Goal: Information Seeking & Learning: Learn about a topic

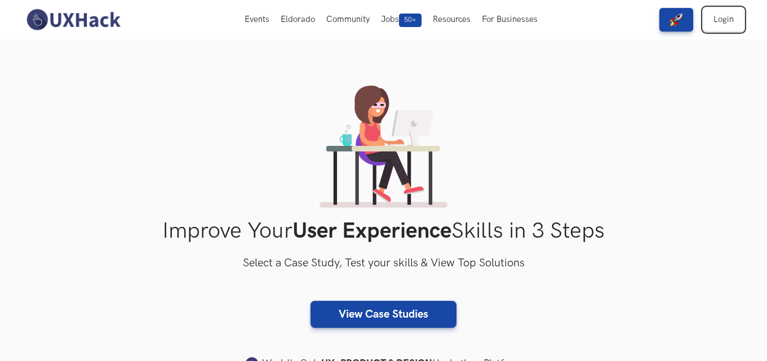
click at [728, 15] on link "Login" at bounding box center [723, 20] width 41 height 24
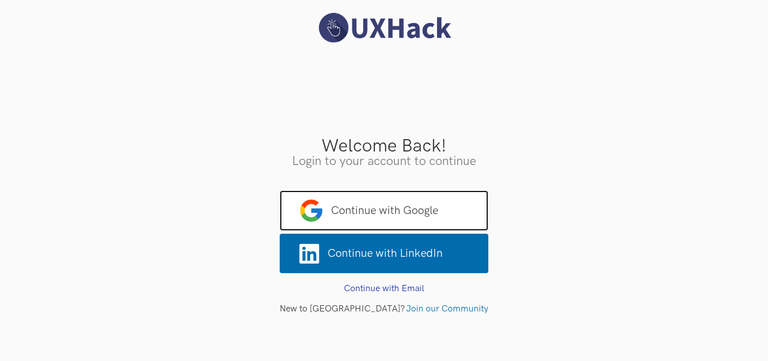
click at [364, 222] on span "Continue with Google" at bounding box center [384, 211] width 209 height 41
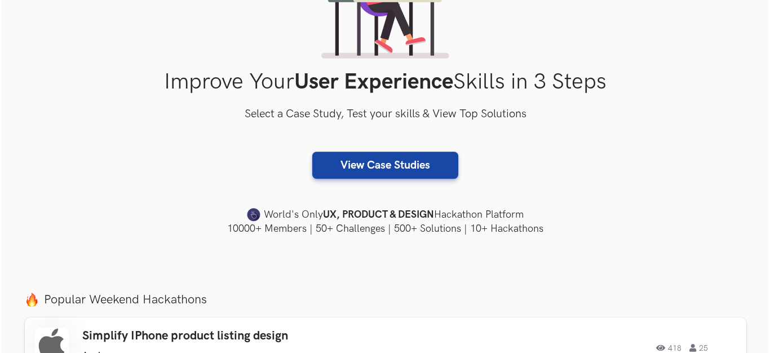
scroll to position [169, 0]
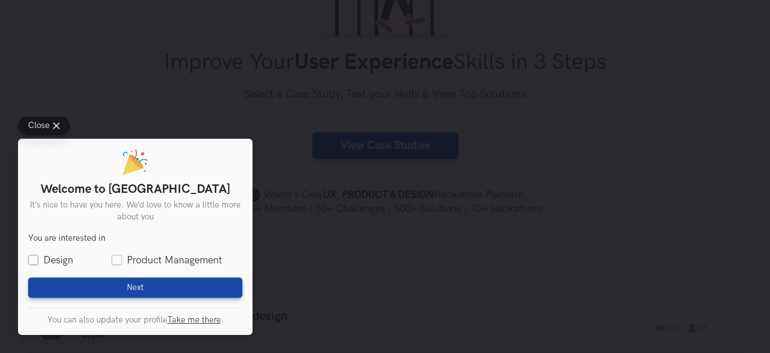
click at [45, 255] on label "Design" at bounding box center [50, 260] width 45 height 14
click at [38, 255] on input "Design" at bounding box center [33, 260] width 10 height 10
checkbox input "true"
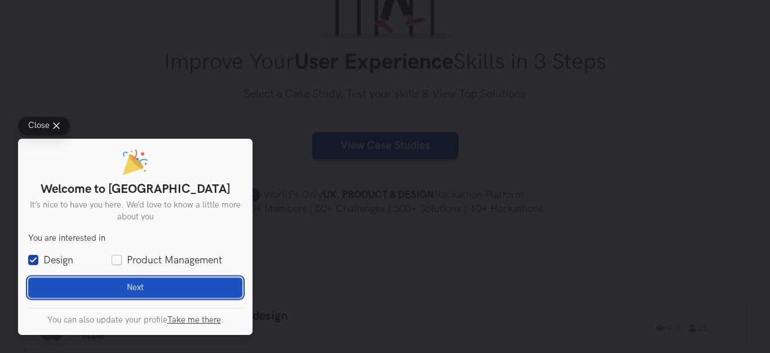
click at [91, 291] on button "Next Loading" at bounding box center [135, 287] width 214 height 20
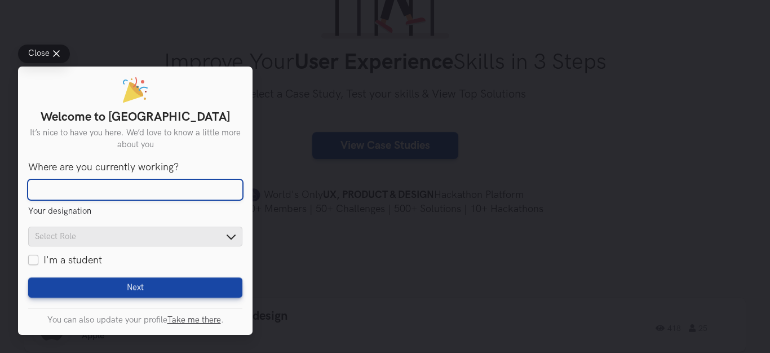
click at [123, 185] on input "Where are you currently working?" at bounding box center [135, 190] width 214 height 20
type input "coexin brandcom"
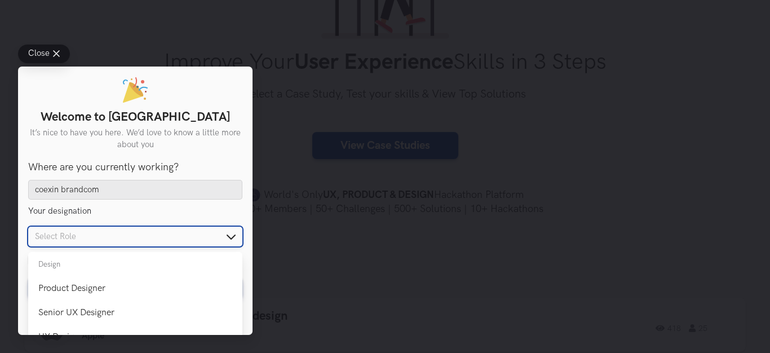
click at [131, 233] on input "text" at bounding box center [135, 237] width 214 height 20
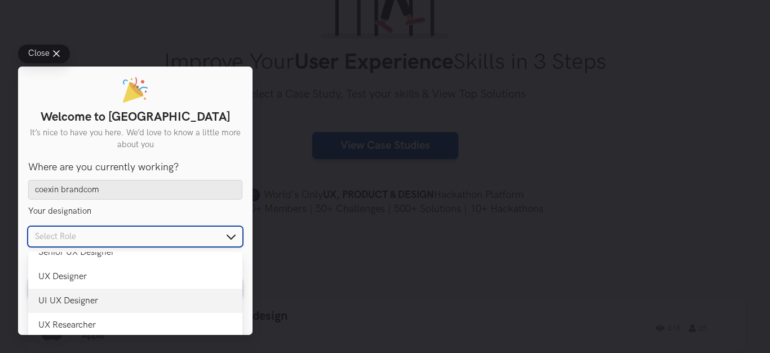
scroll to position [45, 0]
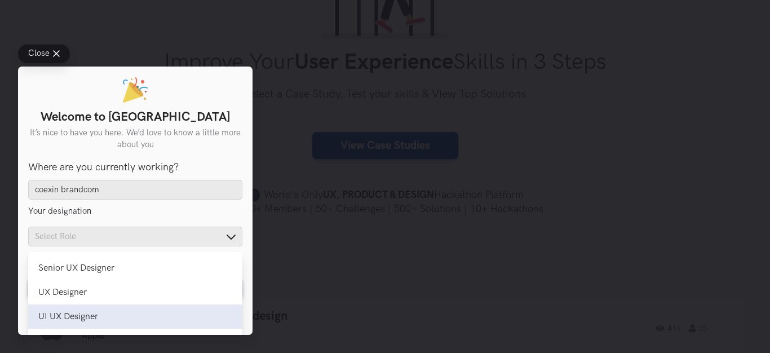
click at [85, 313] on div "UI UX Designer" at bounding box center [135, 316] width 194 height 11
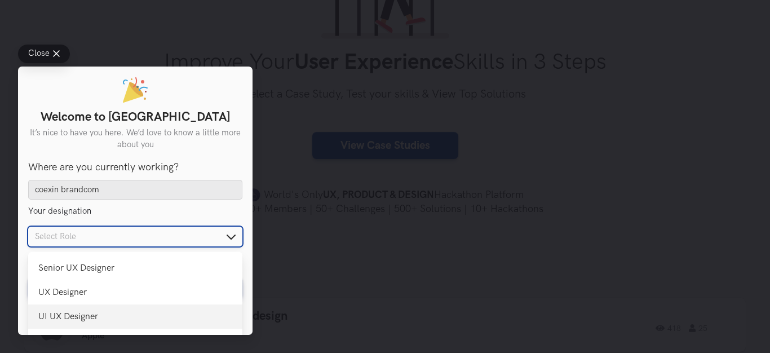
type input "UI UX Designer"
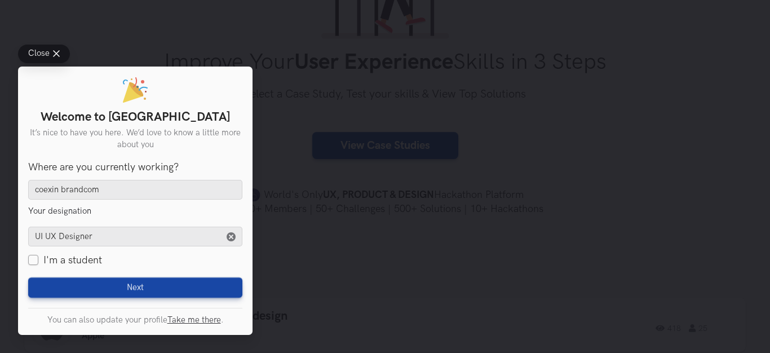
click at [36, 255] on label "I'm a student" at bounding box center [65, 260] width 74 height 14
click at [36, 255] on input "I'm a student" at bounding box center [33, 260] width 10 height 10
checkbox input "true"
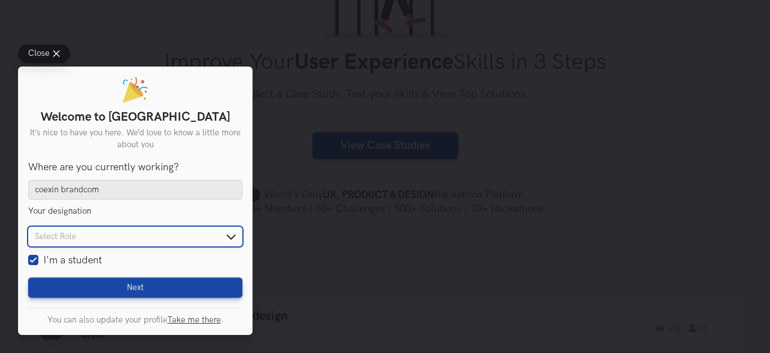
click at [92, 240] on input "text" at bounding box center [135, 237] width 214 height 20
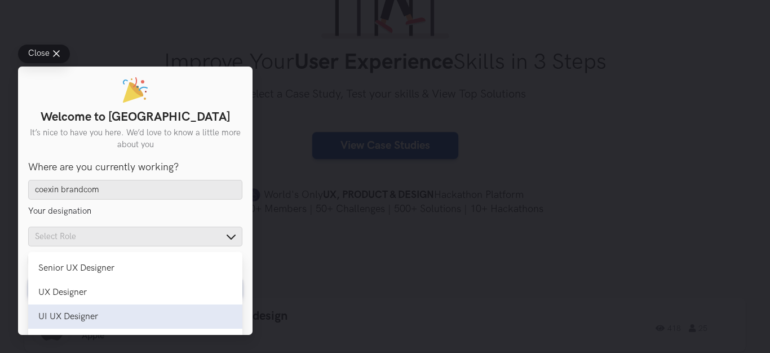
click at [67, 311] on li "UI UX Designer UI UX Designer" at bounding box center [135, 316] width 214 height 24
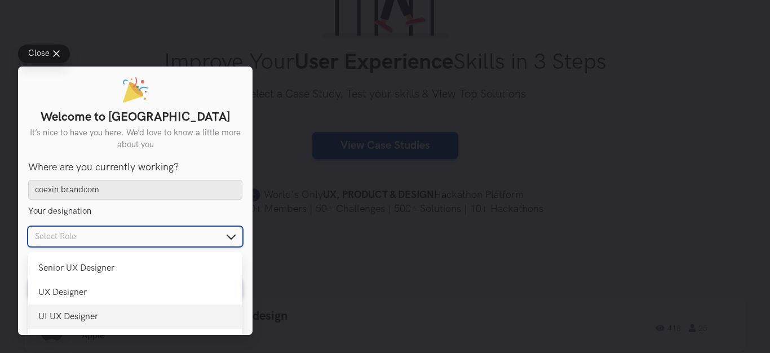
type input "UI UX Designer"
checkbox input "false"
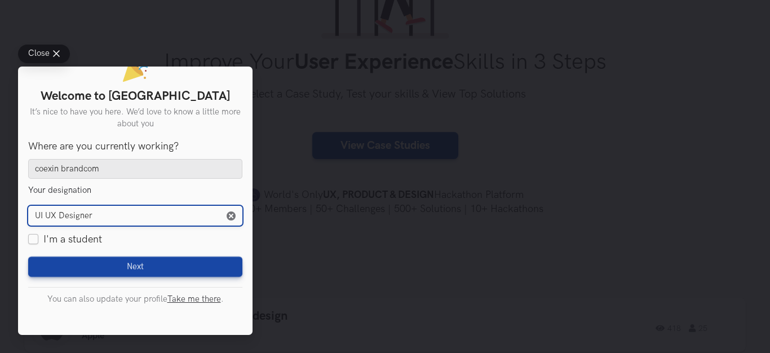
scroll to position [29, 0]
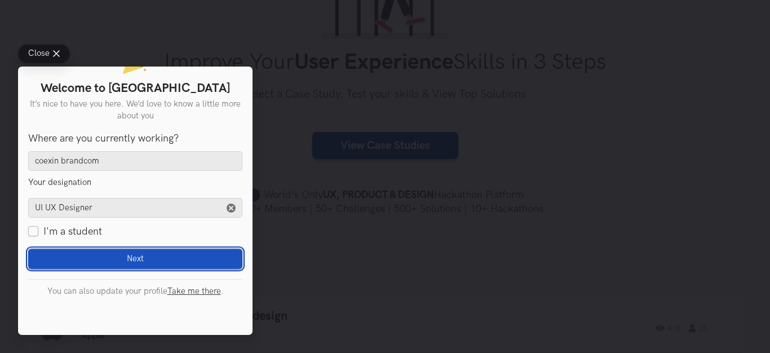
click at [78, 254] on button "Next Loading" at bounding box center [135, 259] width 214 height 20
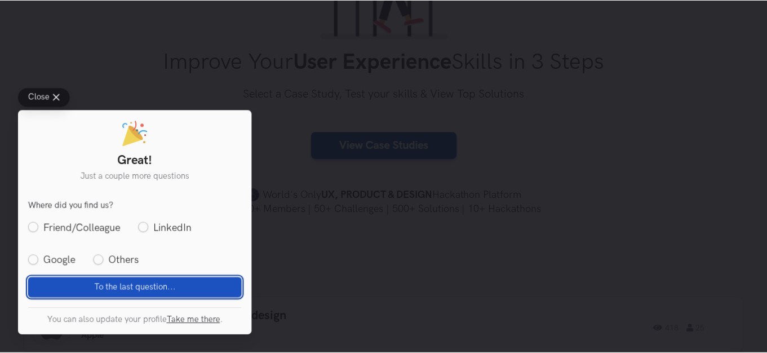
scroll to position [0, 0]
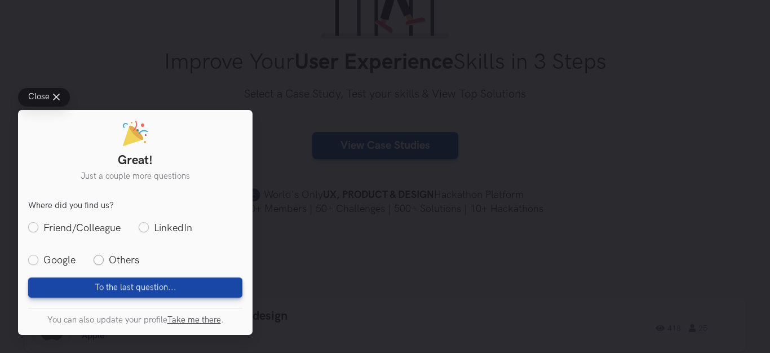
click at [98, 261] on label "Others" at bounding box center [117, 260] width 46 height 14
click at [98, 261] on input "Others" at bounding box center [99, 260] width 10 height 10
radio input "true"
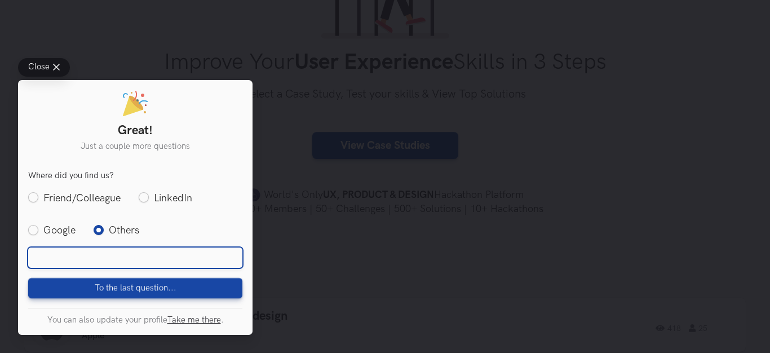
click at [101, 259] on input "text" at bounding box center [135, 257] width 214 height 20
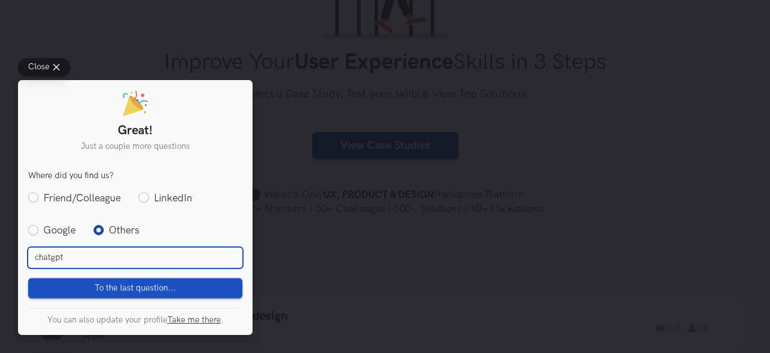
type input "chatgpt"
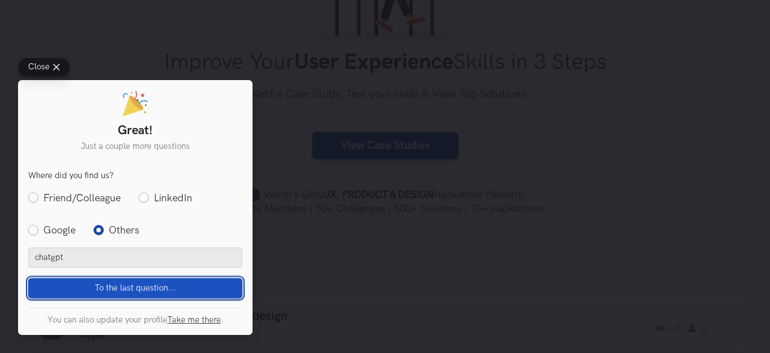
click at [136, 287] on span "To the last question..." at bounding box center [136, 287] width 82 height 10
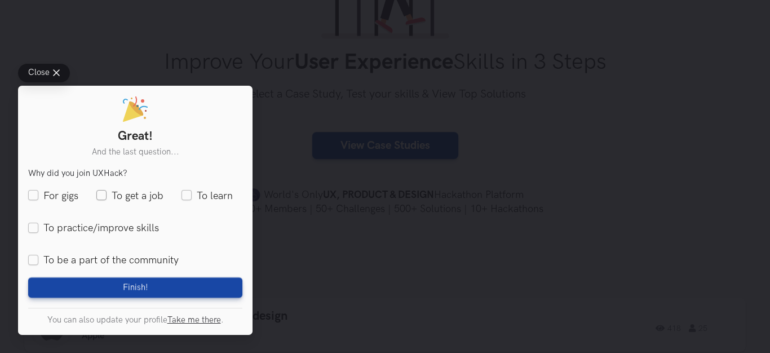
click at [135, 200] on label "To get a job" at bounding box center [129, 196] width 67 height 14
click at [107, 200] on input "To get a job" at bounding box center [101, 196] width 10 height 10
click at [135, 200] on label "To get a job" at bounding box center [129, 196] width 67 height 14
click at [107, 200] on input "To get a job" at bounding box center [101, 196] width 10 height 10
click at [135, 200] on label "To get a job" at bounding box center [129, 196] width 67 height 14
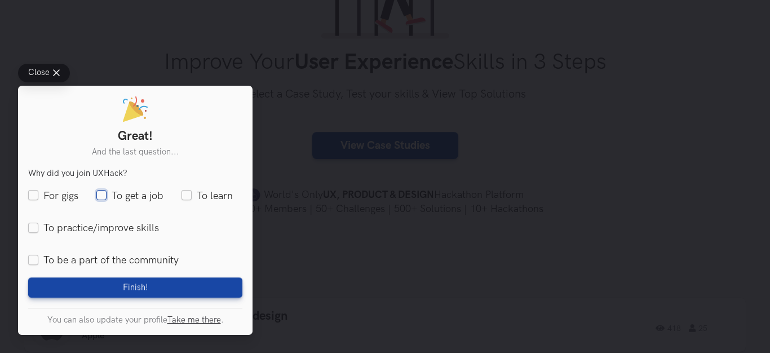
click at [107, 200] on input "To get a job" at bounding box center [101, 196] width 10 height 10
checkbox input "true"
click at [39, 232] on label "To practice/improve skills" at bounding box center [93, 228] width 131 height 14
click at [38, 232] on input "To practice/improve skills" at bounding box center [33, 228] width 10 height 10
checkbox input "true"
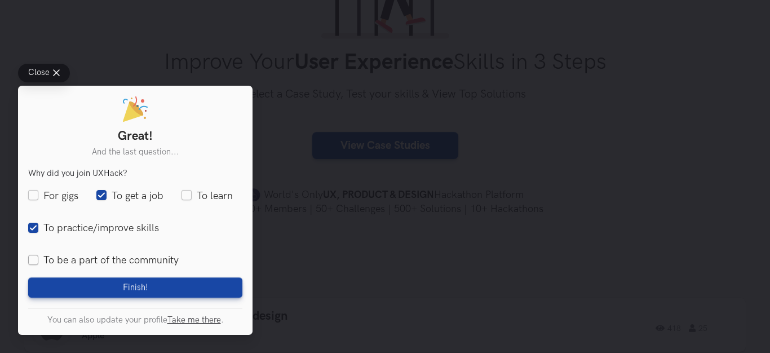
click at [54, 259] on label "To be a part of the community" at bounding box center [103, 260] width 150 height 14
click at [38, 259] on input "To be a part of the community" at bounding box center [33, 260] width 10 height 10
checkbox input "true"
click at [190, 196] on label "To learn" at bounding box center [206, 196] width 51 height 14
click at [190, 196] on input "To learn" at bounding box center [186, 196] width 10 height 10
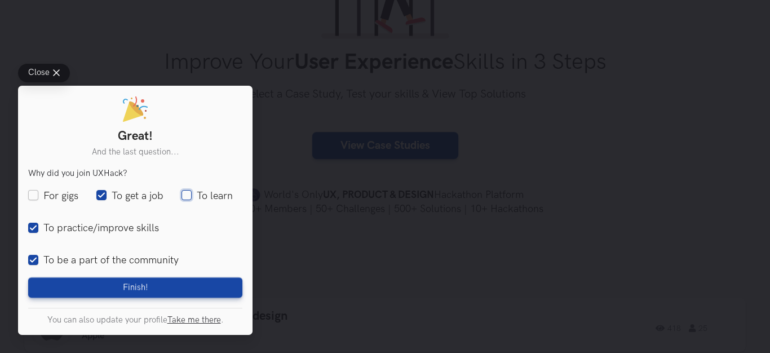
checkbox input "true"
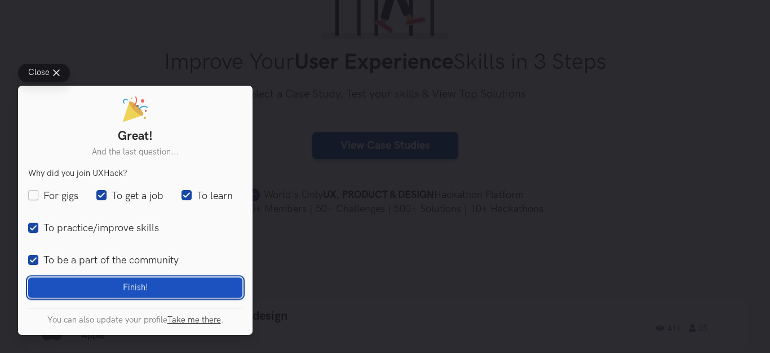
click at [81, 290] on button "Finish! Loading" at bounding box center [135, 287] width 214 height 20
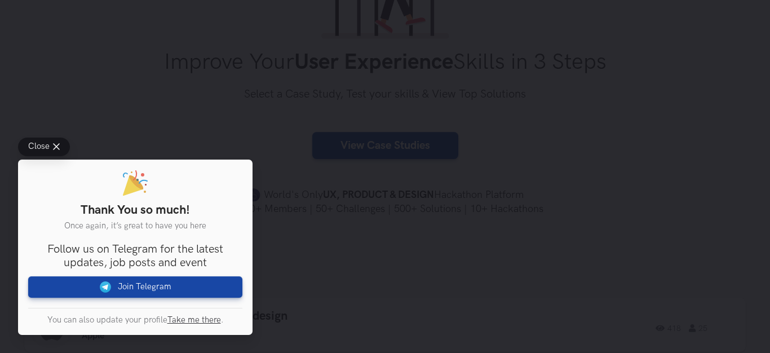
click at [323, 280] on div "Close Thank You so much! Once again, it’s great to have you here You are intere…" at bounding box center [385, 176] width 770 height 353
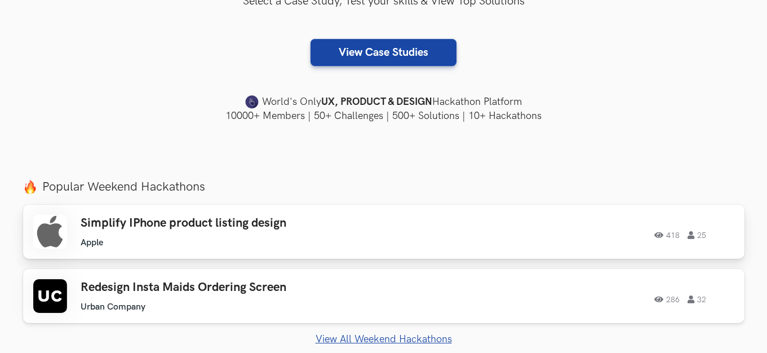
scroll to position [282, 0]
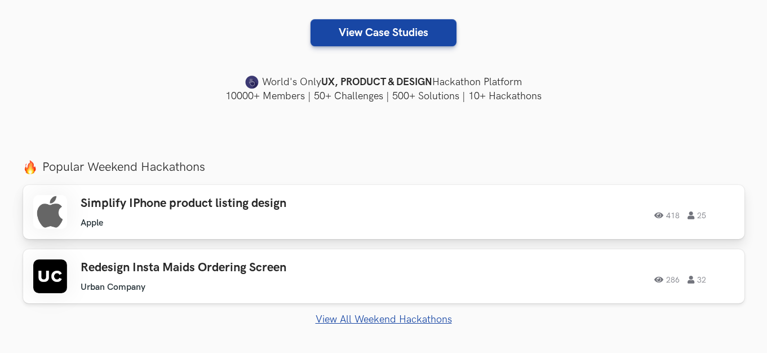
click at [213, 212] on div "Simplify IPhone product listing design Apple Apple 418 25" at bounding box center [241, 212] width 320 height 32
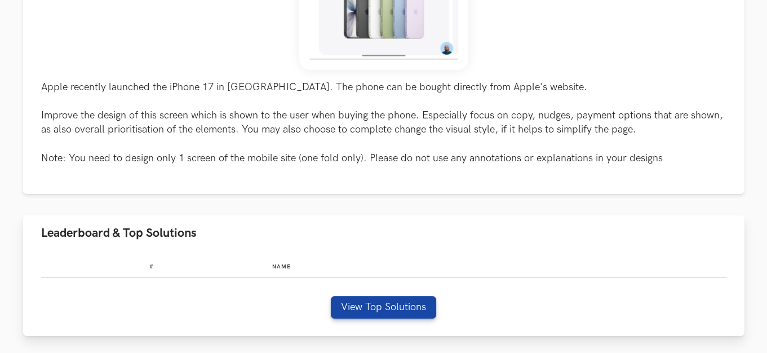
scroll to position [507, 0]
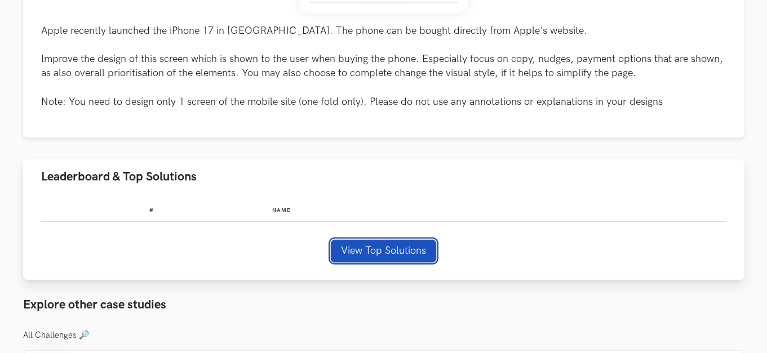
click at [353, 246] on button "View Top Solutions" at bounding box center [383, 251] width 105 height 23
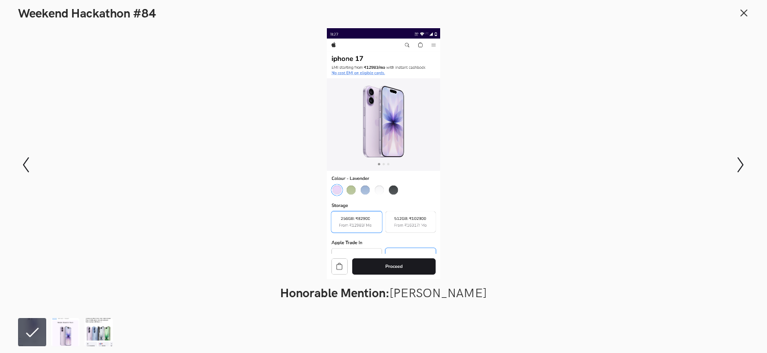
scroll to position [902, 0]
click at [68, 333] on img at bounding box center [65, 332] width 28 height 28
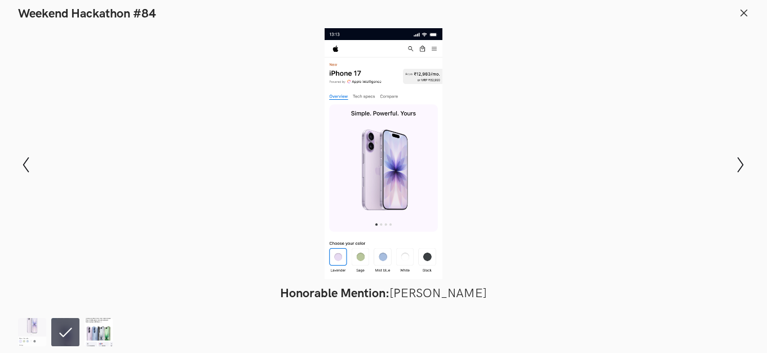
click at [105, 327] on img at bounding box center [99, 332] width 28 height 28
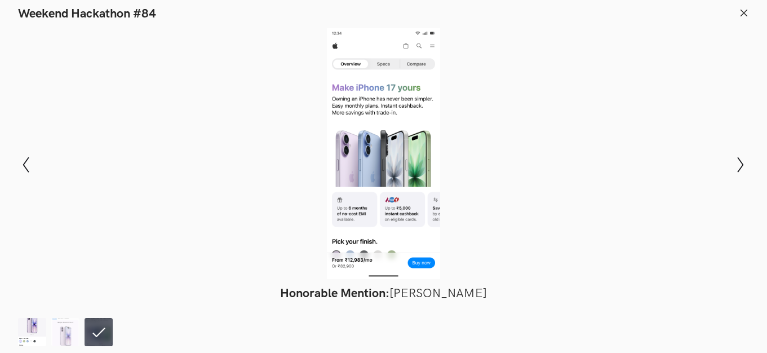
click at [21, 328] on img at bounding box center [32, 332] width 28 height 28
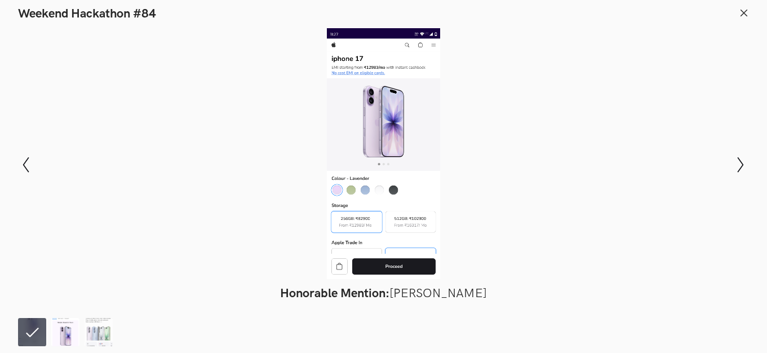
click at [70, 329] on img at bounding box center [65, 332] width 28 height 28
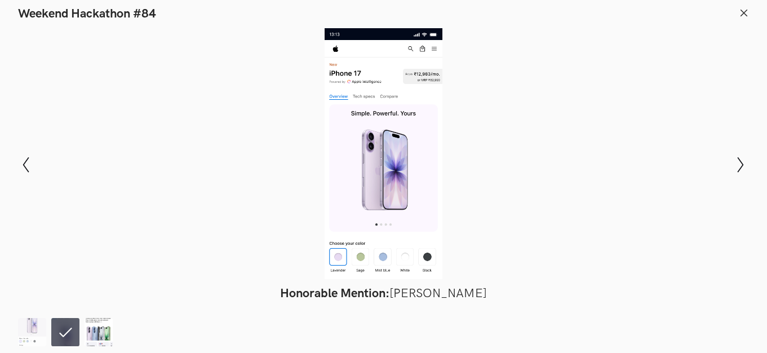
click at [107, 324] on img at bounding box center [99, 332] width 28 height 28
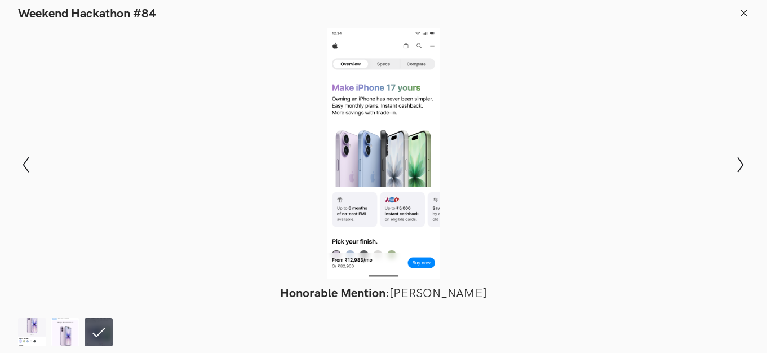
click at [740, 11] on icon at bounding box center [744, 13] width 10 height 10
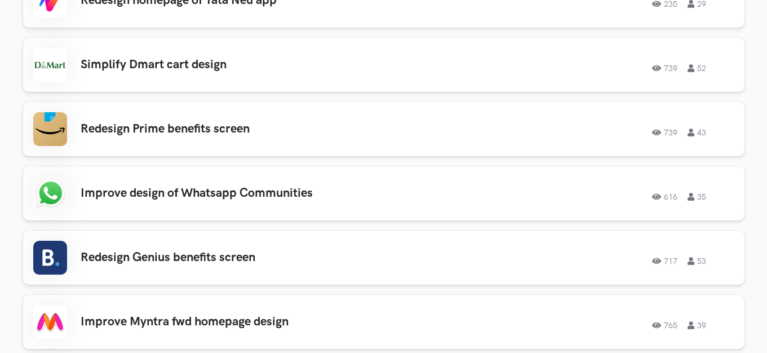
scroll to position [1747, 0]
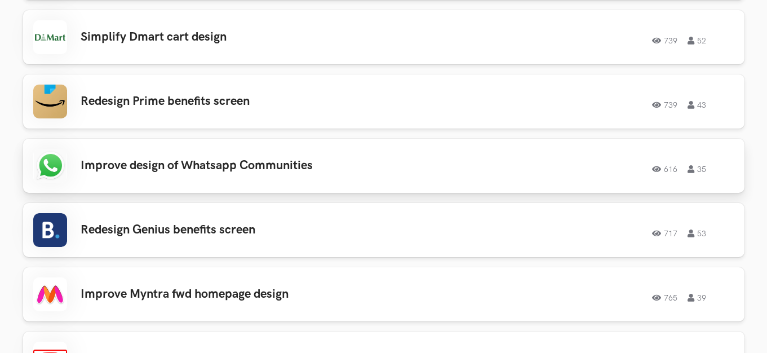
click at [269, 160] on h3 "Improve design of Whatsapp Communities" at bounding box center [241, 165] width 320 height 15
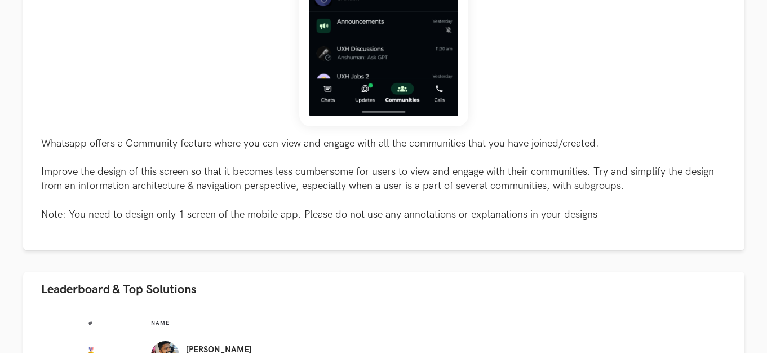
scroll to position [507, 0]
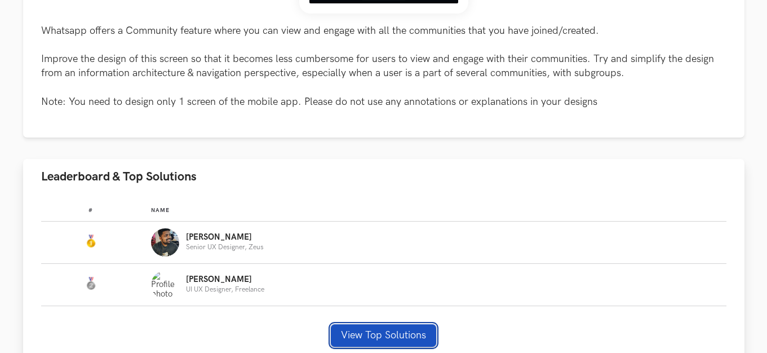
click at [374, 335] on button "View Top Solutions" at bounding box center [383, 335] width 105 height 23
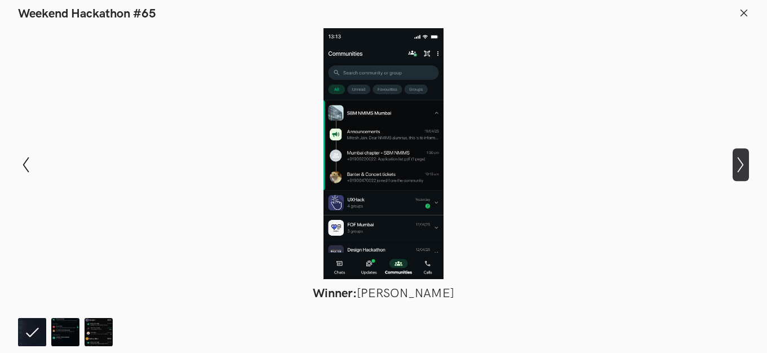
click at [738, 157] on icon "Show next slide" at bounding box center [741, 165] width 16 height 16
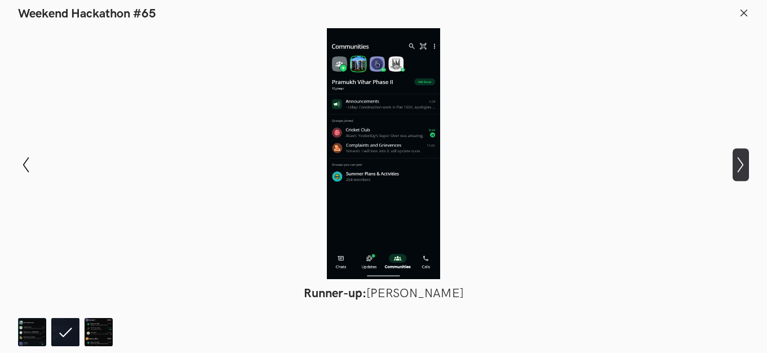
click at [738, 157] on icon "Show next slide" at bounding box center [741, 165] width 16 height 16
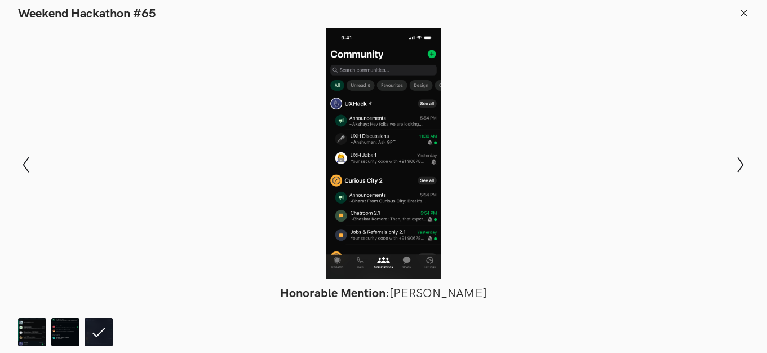
click at [743, 10] on icon at bounding box center [744, 13] width 10 height 10
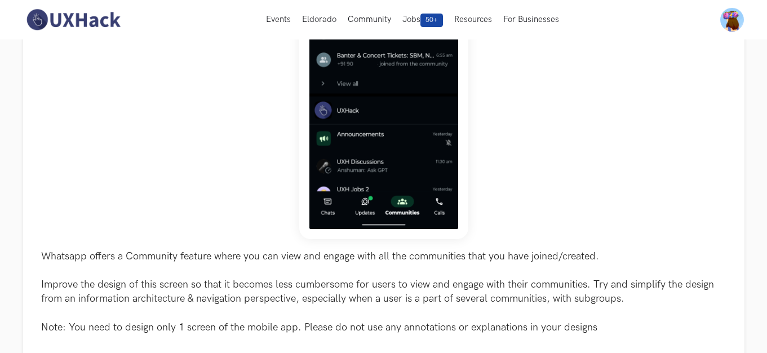
scroll to position [0, 0]
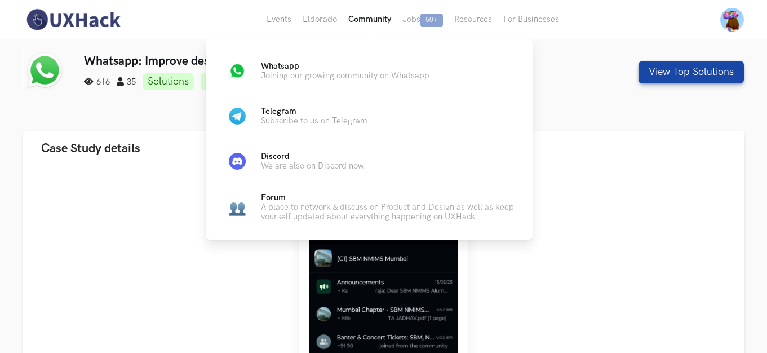
click at [353, 25] on button "Community" at bounding box center [370, 19] width 54 height 39
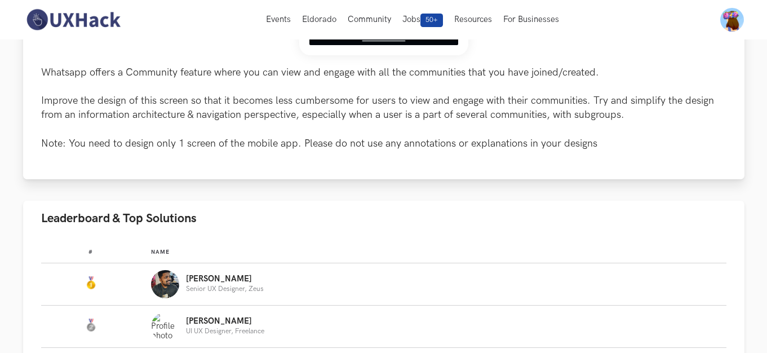
scroll to position [409, 0]
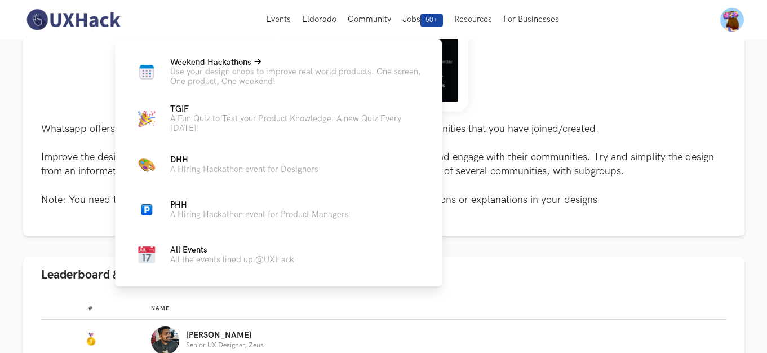
click at [260, 83] on p "Use your design chops to improve real world products. One screen, One product, …" at bounding box center [297, 76] width 254 height 19
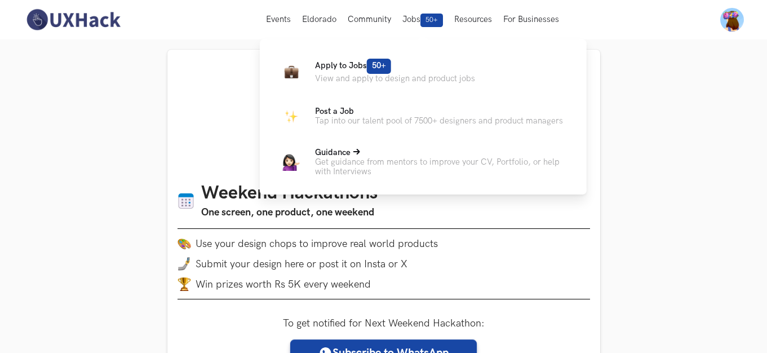
click at [375, 160] on p "Get guidance from mentors to improve your CV, Portfolio, or help with Interviews" at bounding box center [442, 166] width 254 height 19
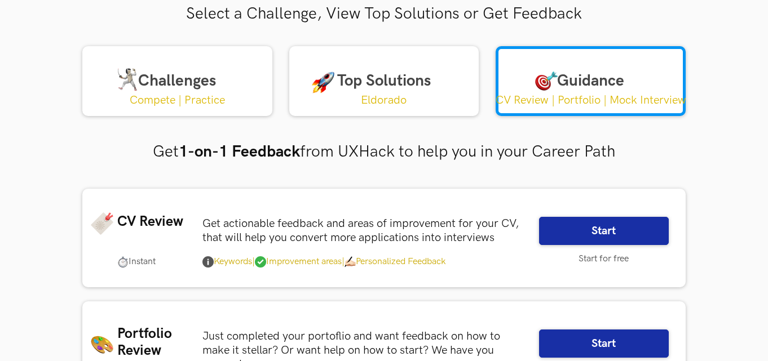
scroll to position [45, 0]
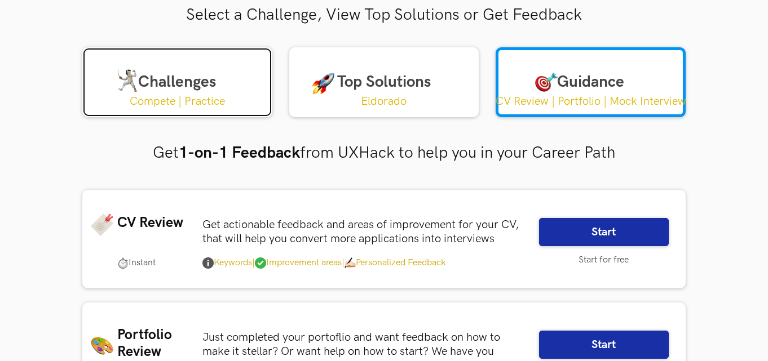
click at [167, 86] on link "Challenges Compete | Practice" at bounding box center [177, 82] width 190 height 70
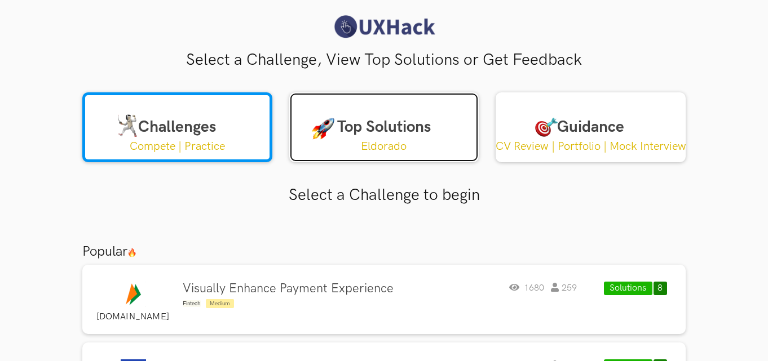
click at [367, 134] on link "Top Solutions Eldorado" at bounding box center [384, 127] width 190 height 70
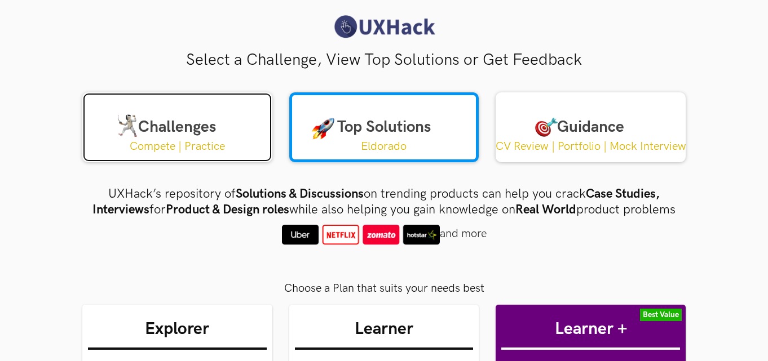
click at [198, 104] on link "Challenges Compete | Practice" at bounding box center [177, 127] width 190 height 70
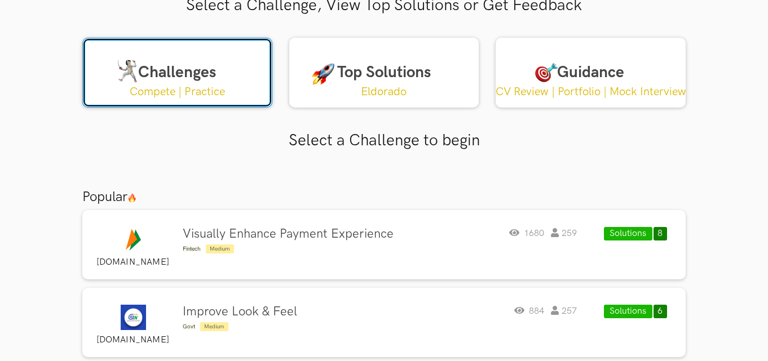
scroll to position [113, 0]
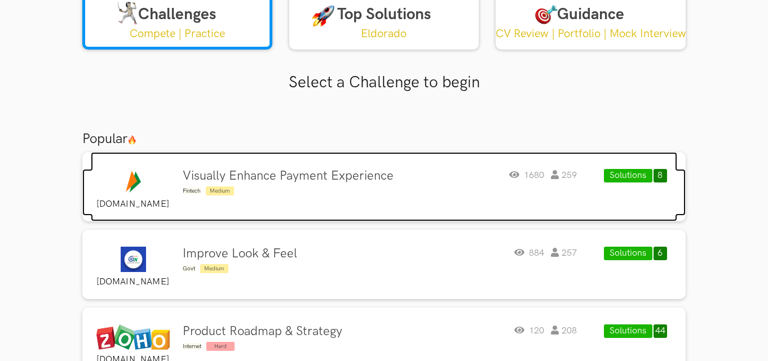
click at [295, 176] on h4 "Visually Enhance Payment Experience" at bounding box center [288, 176] width 211 height 15
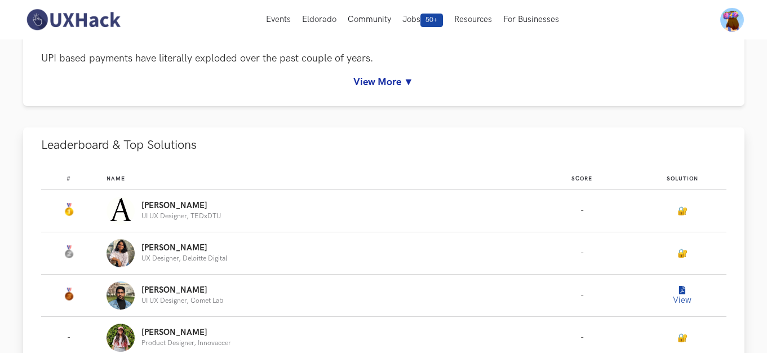
scroll to position [56, 0]
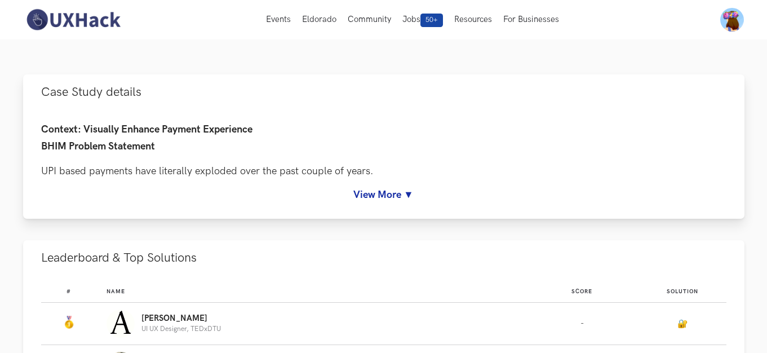
click at [384, 192] on link "View More ▼" at bounding box center [383, 195] width 685 height 12
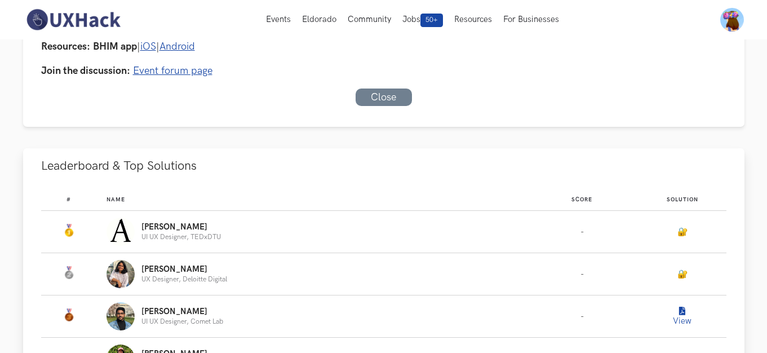
scroll to position [225, 0]
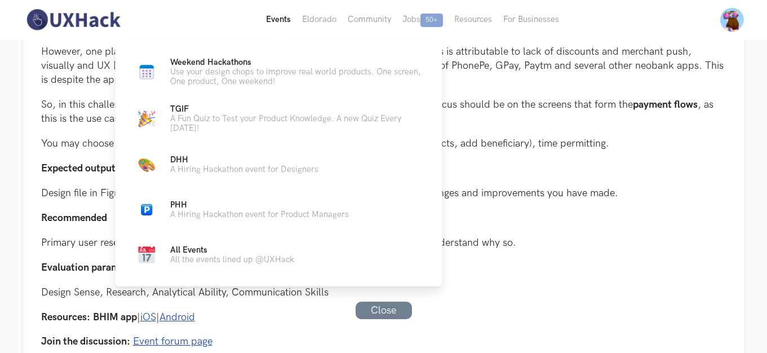
click at [279, 17] on button "Events Live" at bounding box center [278, 19] width 36 height 39
click at [240, 73] on p "Use your design chops to improve real world products. One screen, One product, …" at bounding box center [297, 76] width 254 height 19
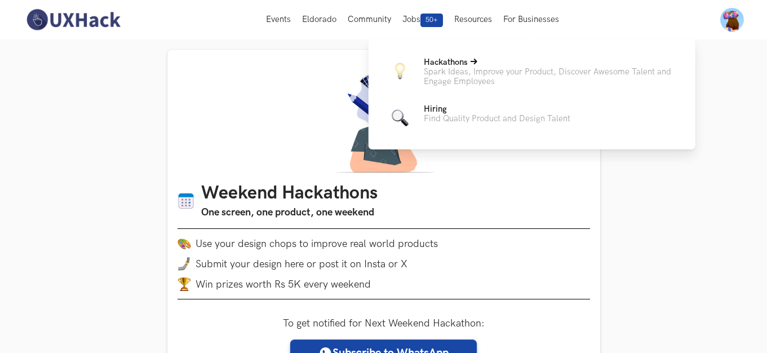
click at [504, 74] on p "Spark Ideas, Improve your Product, Discover Awesome Talent and Engage Employees" at bounding box center [551, 76] width 254 height 19
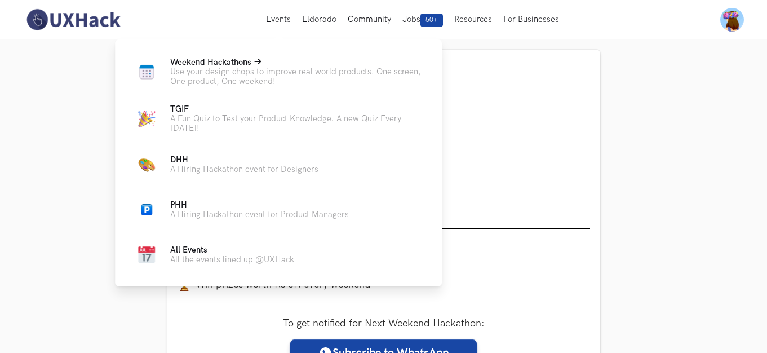
click at [240, 73] on p "Use your design chops to improve real world products. One screen, One product, …" at bounding box center [297, 76] width 254 height 19
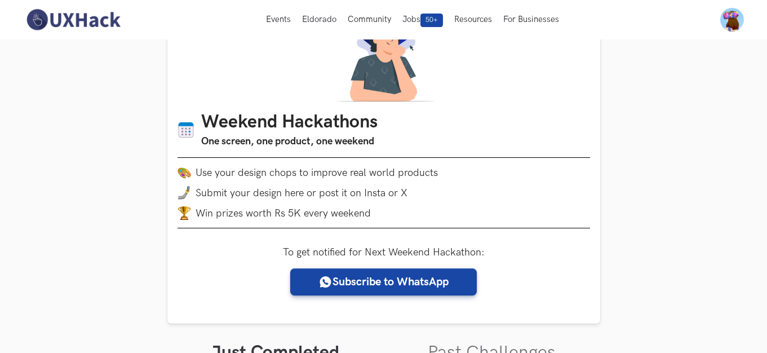
scroll to position [21, 0]
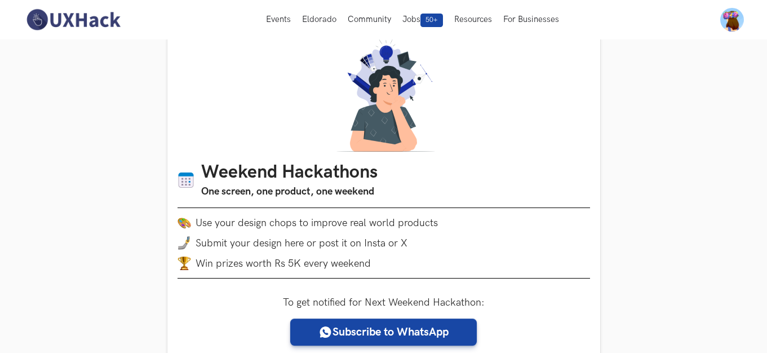
drag, startPoint x: 765, startPoint y: 50, endPoint x: 760, endPoint y: 57, distance: 8.5
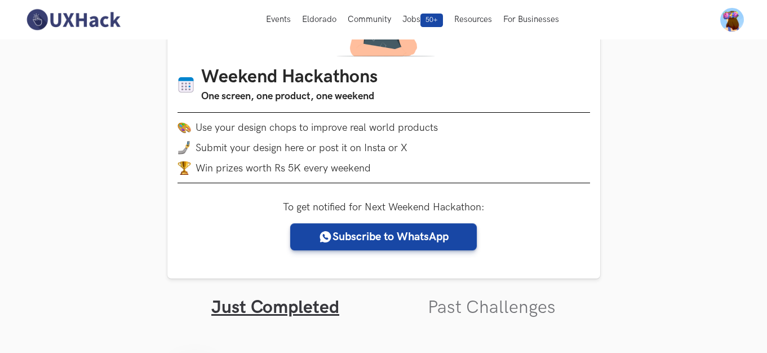
scroll to position [0, 0]
